Goal: Transaction & Acquisition: Purchase product/service

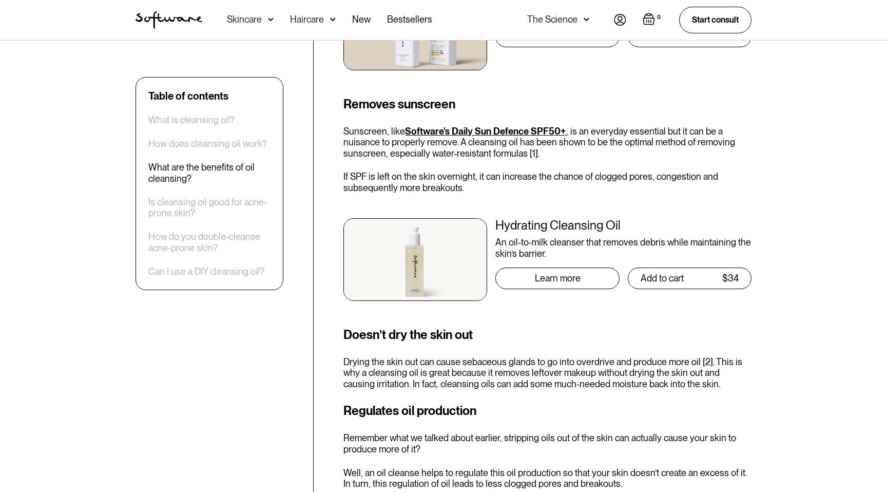
scroll to position [1375, 0]
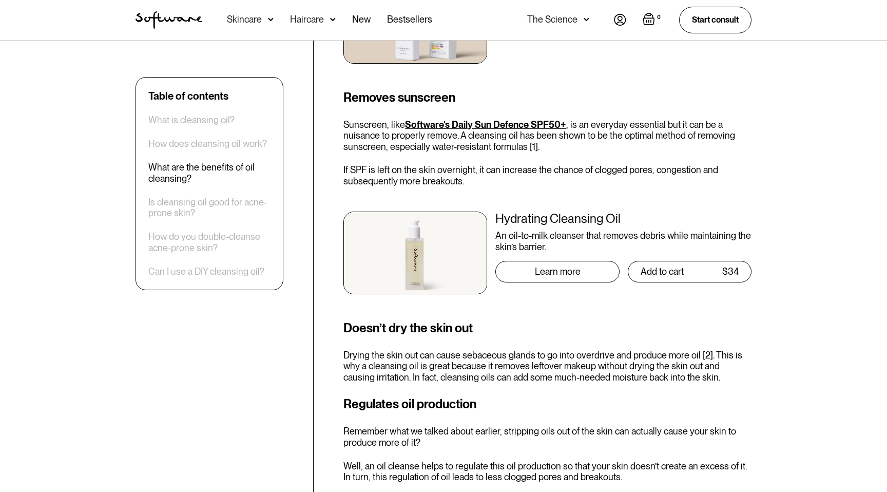
click at [414, 239] on img at bounding box center [415, 253] width 144 height 83
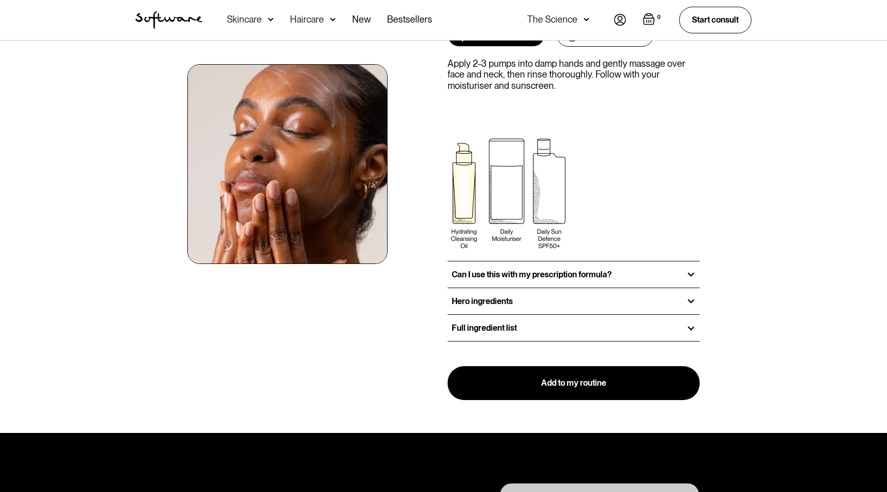
scroll to position [1167, 0]
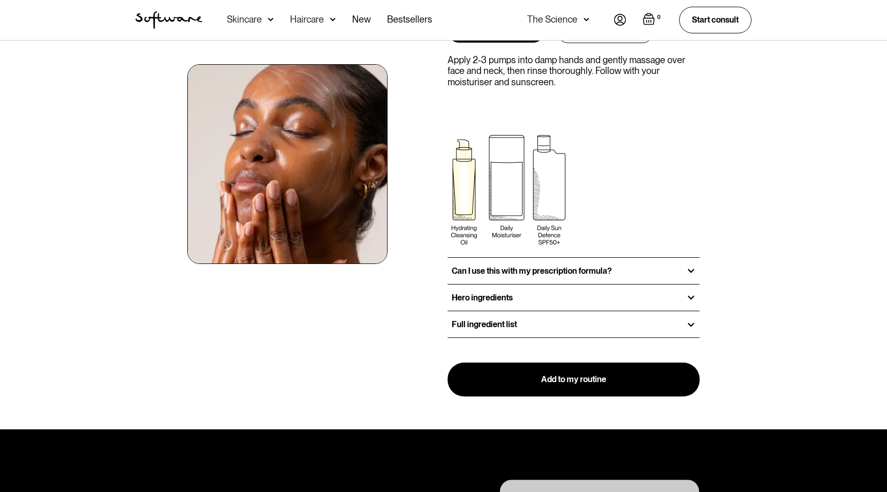
click at [509, 293] on h3 "Hero ingredients" at bounding box center [482, 298] width 61 height 10
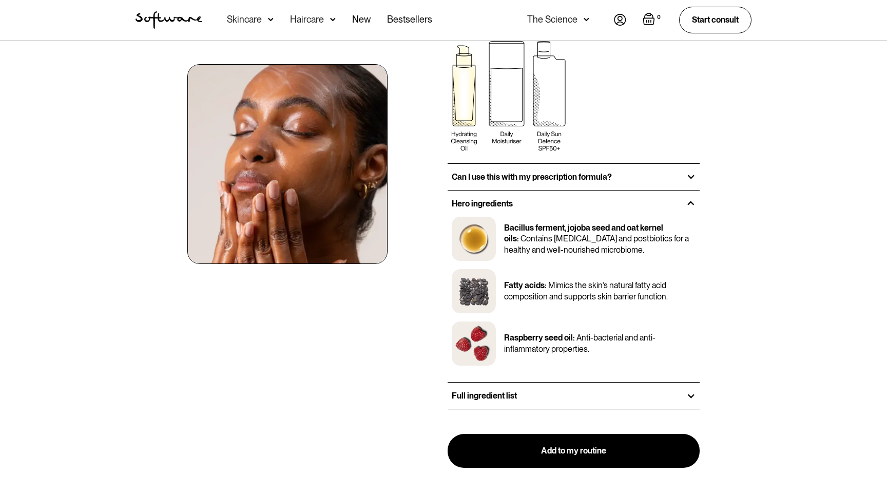
scroll to position [1265, 0]
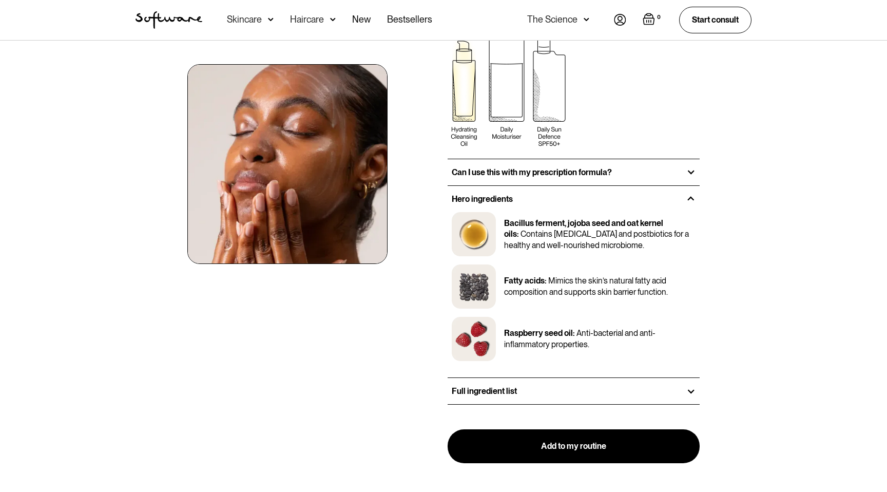
click at [510, 391] on div "Full ingredient list" at bounding box center [574, 391] width 252 height 26
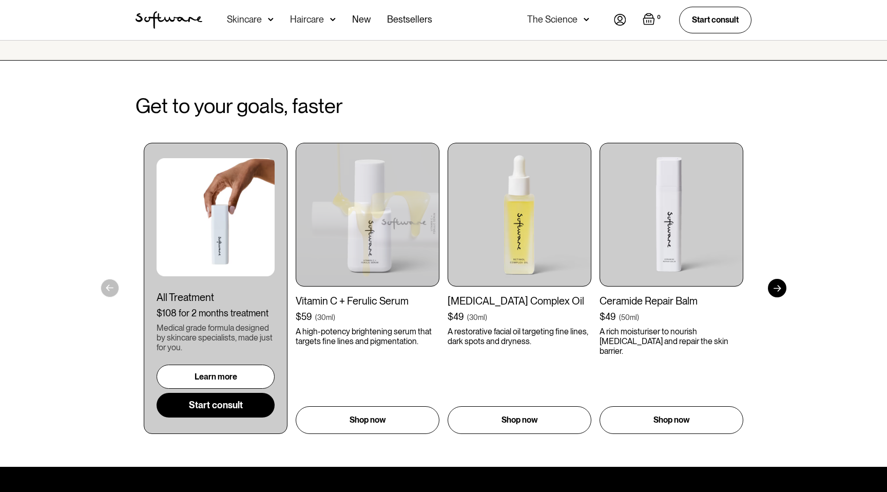
scroll to position [2533, 0]
